Goal: Book appointment/travel/reservation

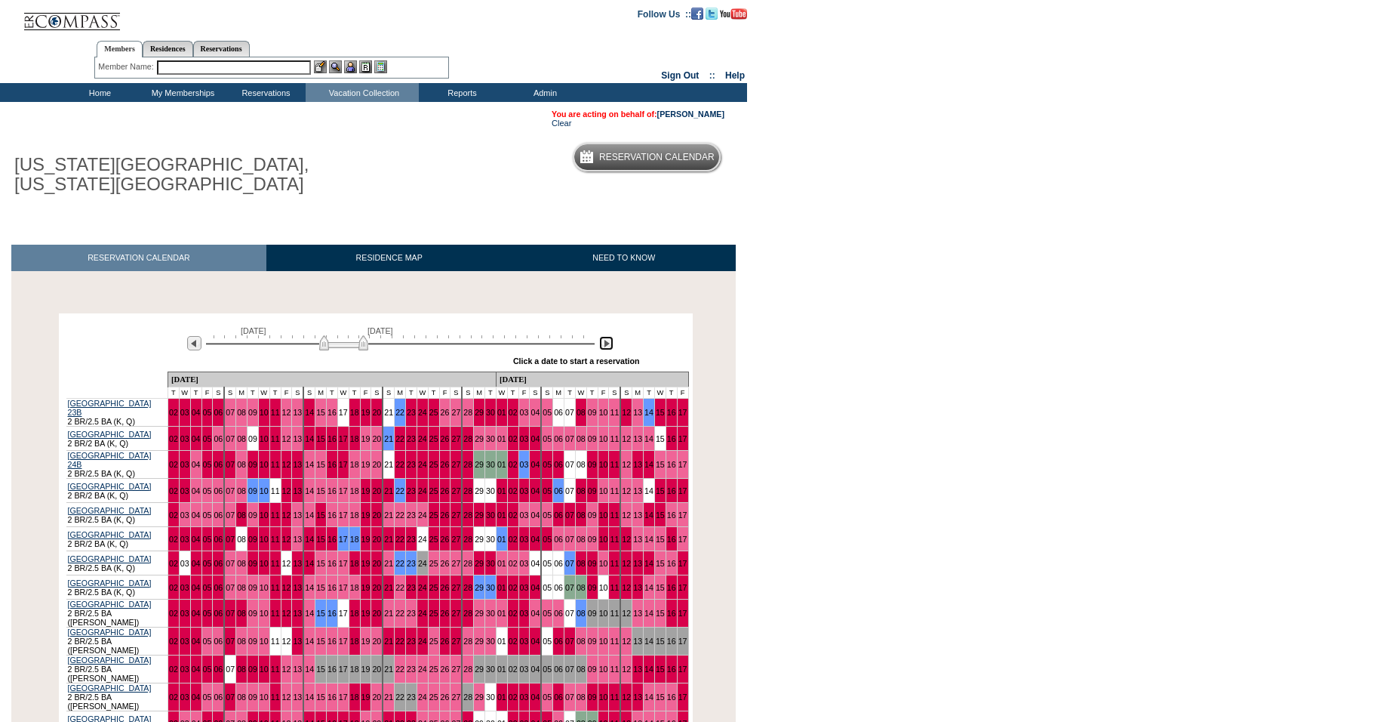
click at [610, 346] on img at bounding box center [606, 343] width 14 height 14
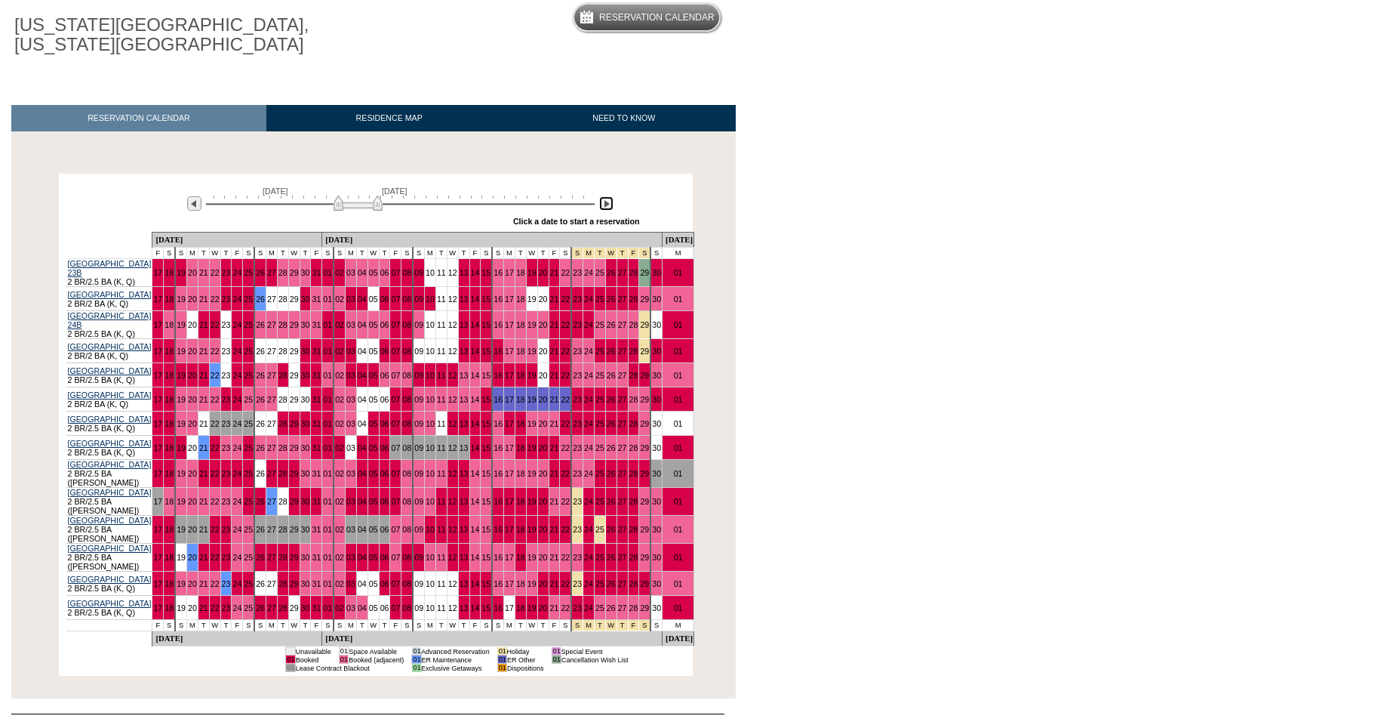
scroll to position [143, 0]
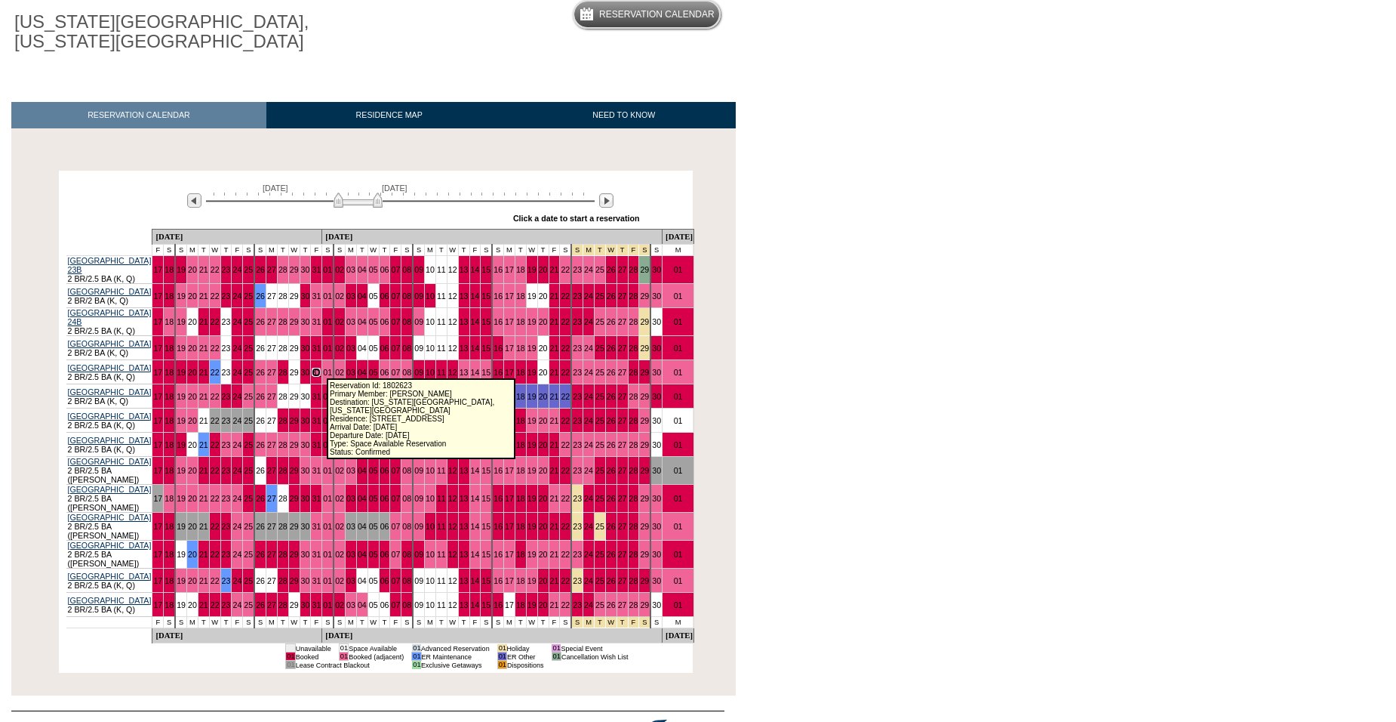
click at [319, 368] on link "31" at bounding box center [316, 372] width 9 height 9
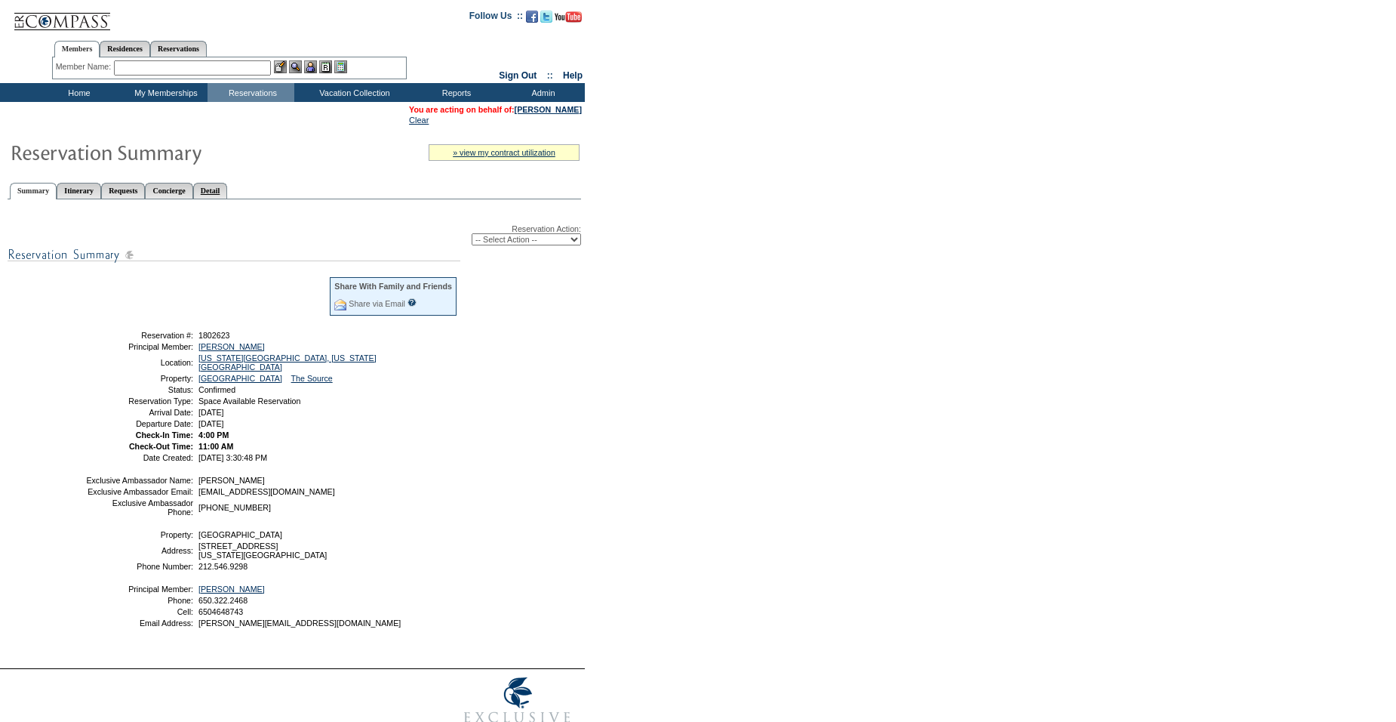
click at [228, 195] on link "Detail" at bounding box center [210, 191] width 35 height 16
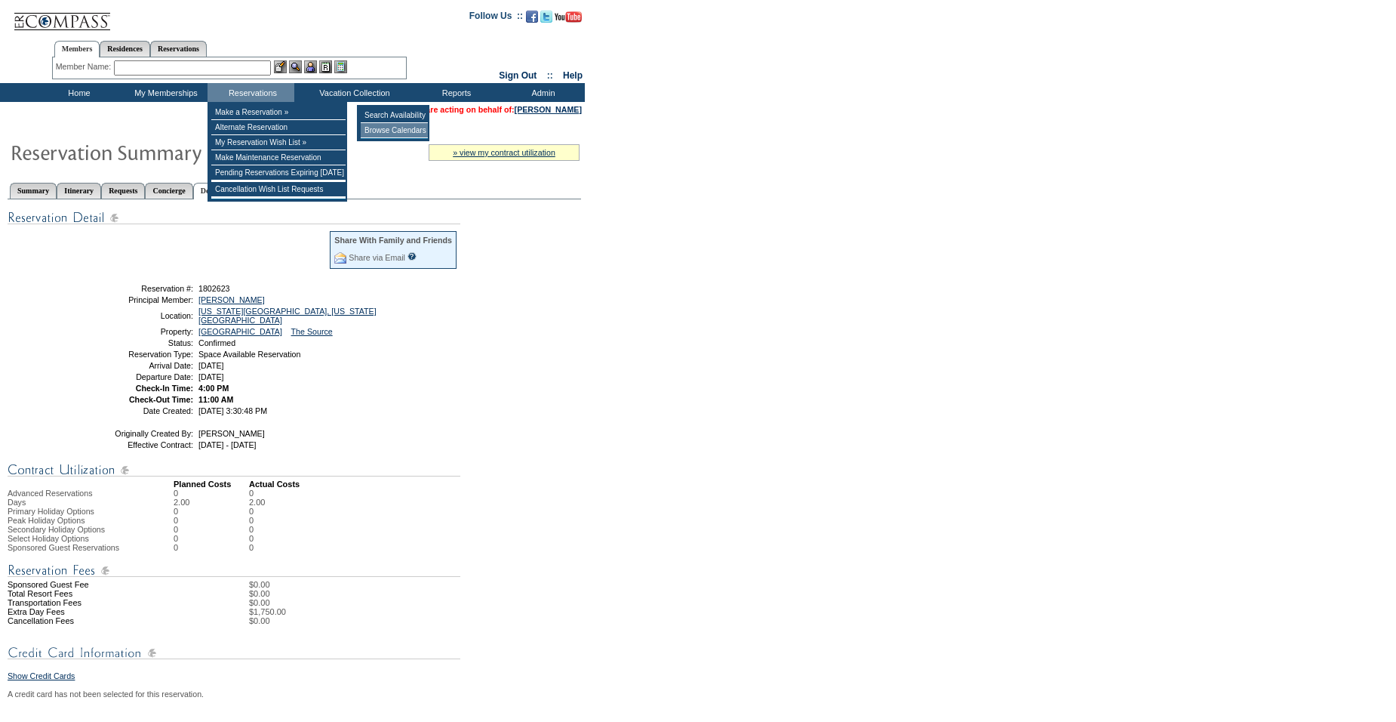
click at [394, 131] on td "Browse Calendars" at bounding box center [394, 130] width 67 height 15
